Goal: Navigation & Orientation: Find specific page/section

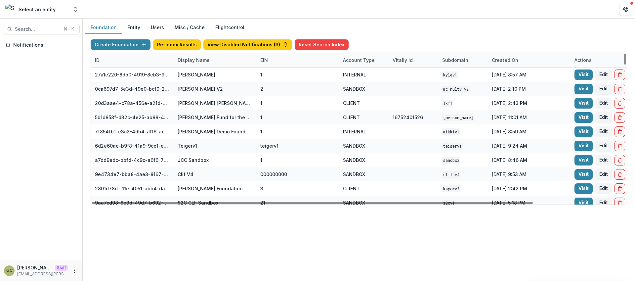
click at [198, 61] on div "Display Name" at bounding box center [194, 60] width 40 height 7
click at [202, 83] on button "Sort Ascending" at bounding box center [214, 88] width 79 height 11
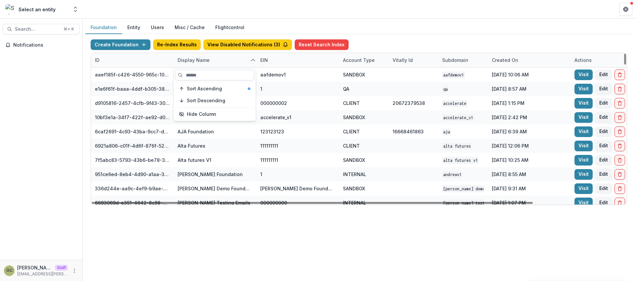
click at [202, 76] on input at bounding box center [214, 75] width 79 height 11
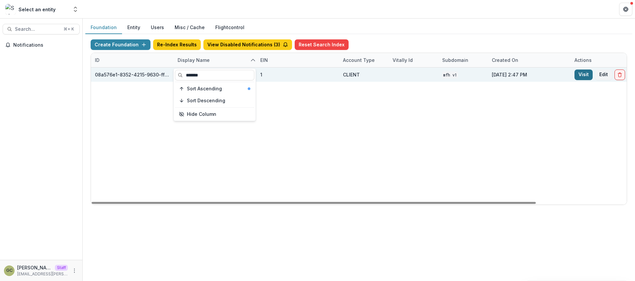
type input "*******"
click at [582, 73] on link "Visit" at bounding box center [584, 74] width 18 height 11
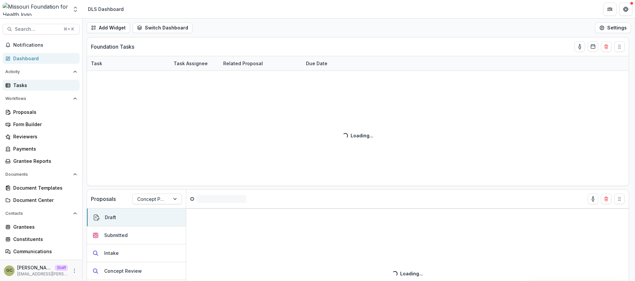
click at [49, 83] on div "Tasks" at bounding box center [43, 85] width 61 height 7
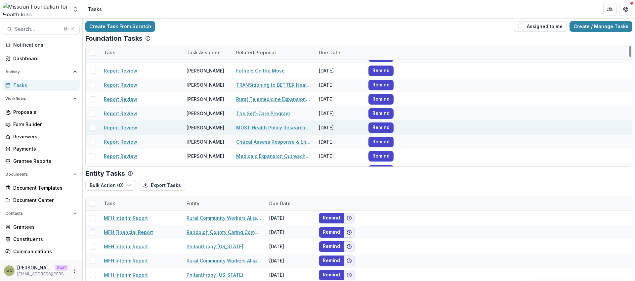
drag, startPoint x: 240, startPoint y: 137, endPoint x: 244, endPoint y: 139, distance: 5.3
